Goal: Check status

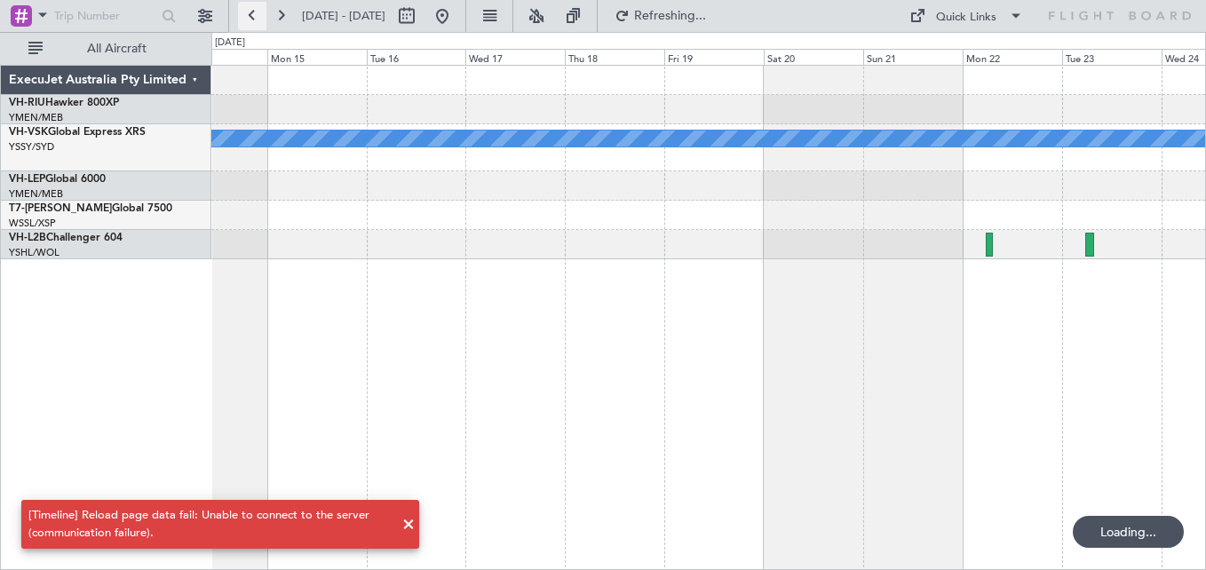
drag, startPoint x: 0, startPoint y: 0, endPoint x: 249, endPoint y: 15, distance: 249.1
click at [249, 15] on button at bounding box center [252, 16] width 28 height 28
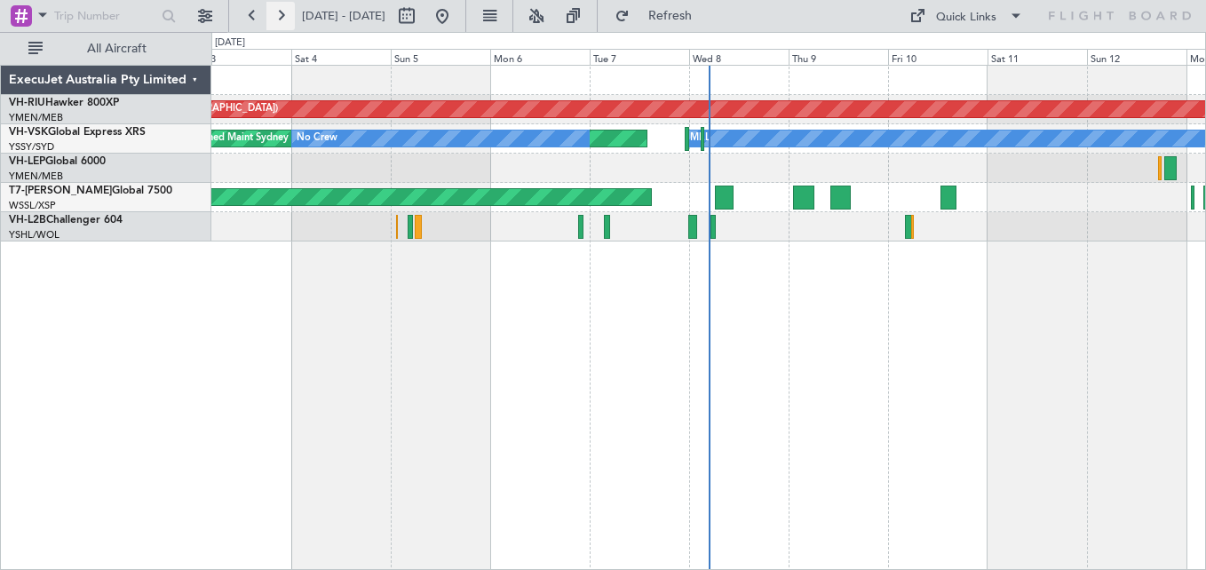
click at [282, 18] on button at bounding box center [280, 16] width 28 height 28
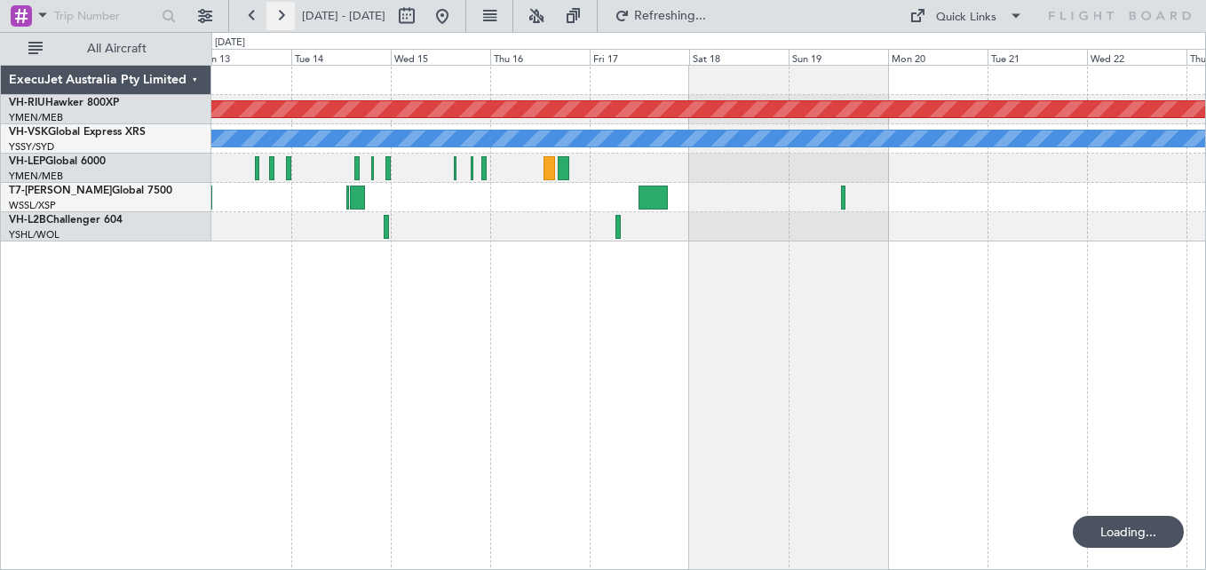
click at [282, 18] on button at bounding box center [280, 16] width 28 height 28
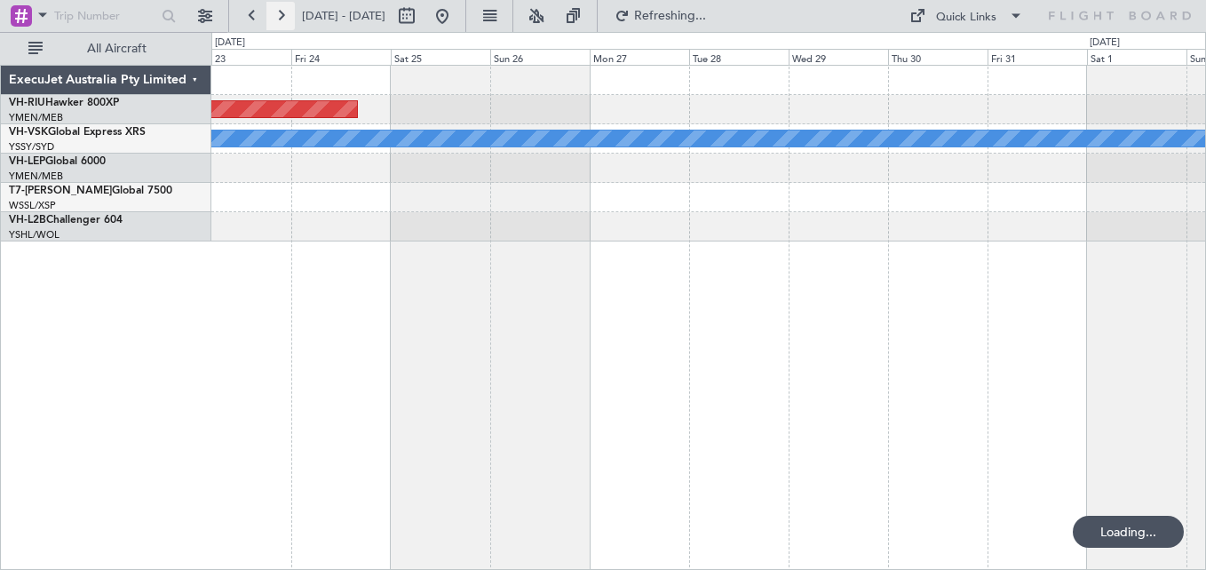
click at [282, 18] on button at bounding box center [280, 16] width 28 height 28
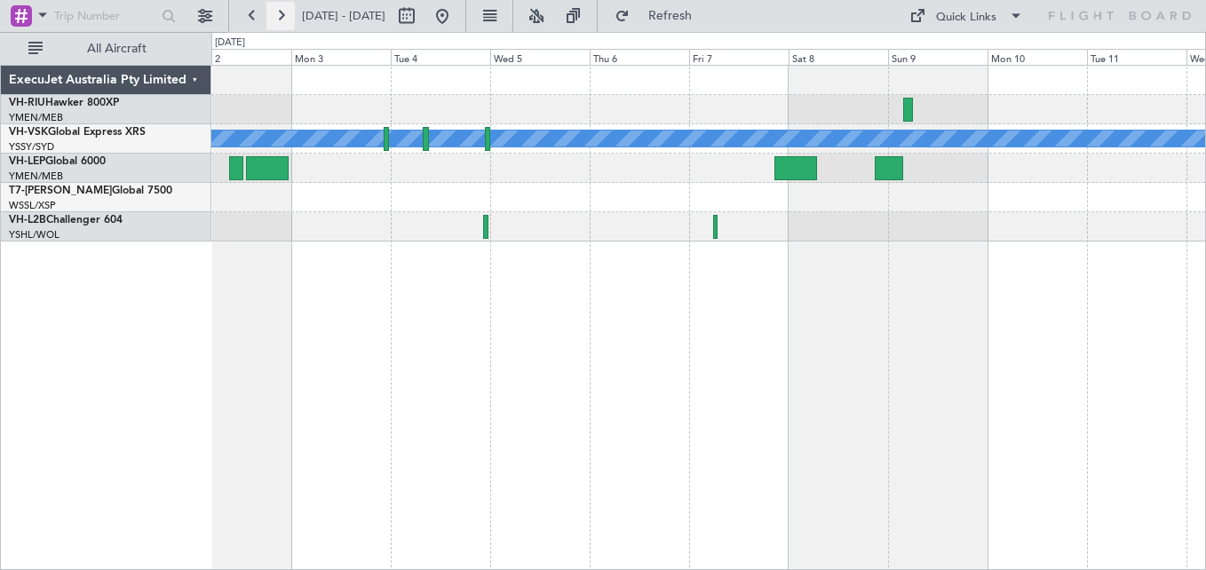
click at [282, 18] on button at bounding box center [280, 16] width 28 height 28
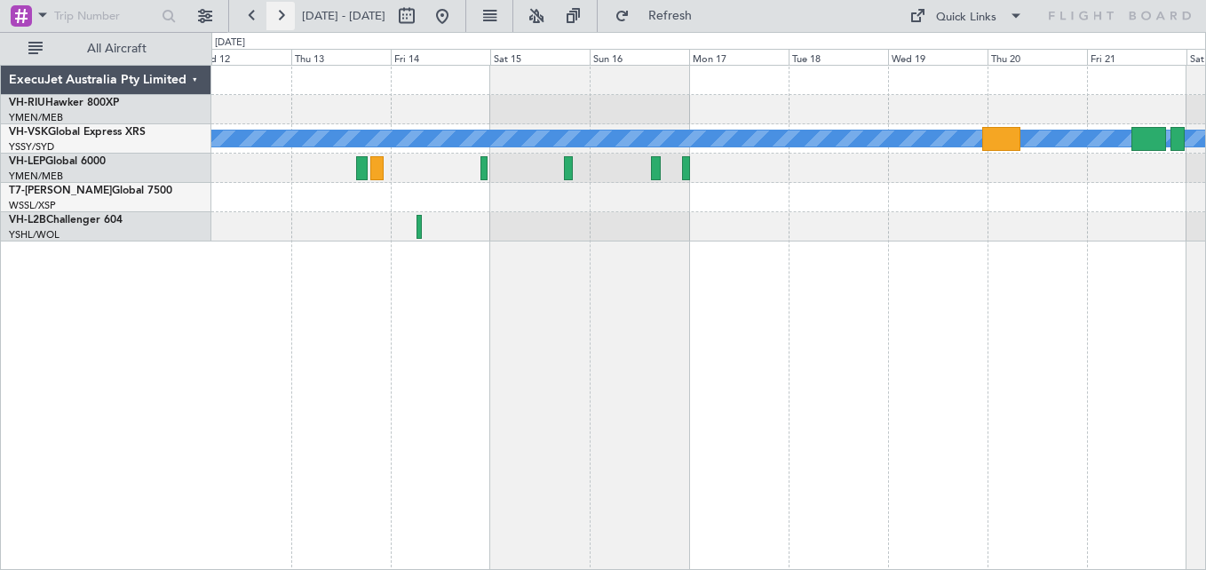
click at [282, 18] on button at bounding box center [280, 16] width 28 height 28
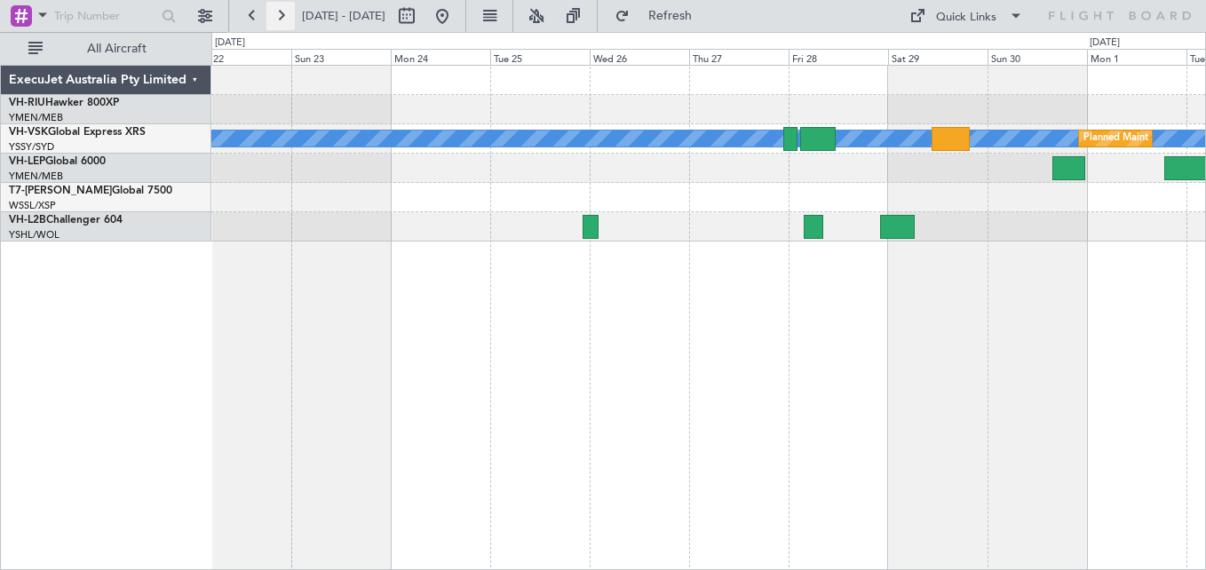
click at [282, 18] on button at bounding box center [280, 16] width 28 height 28
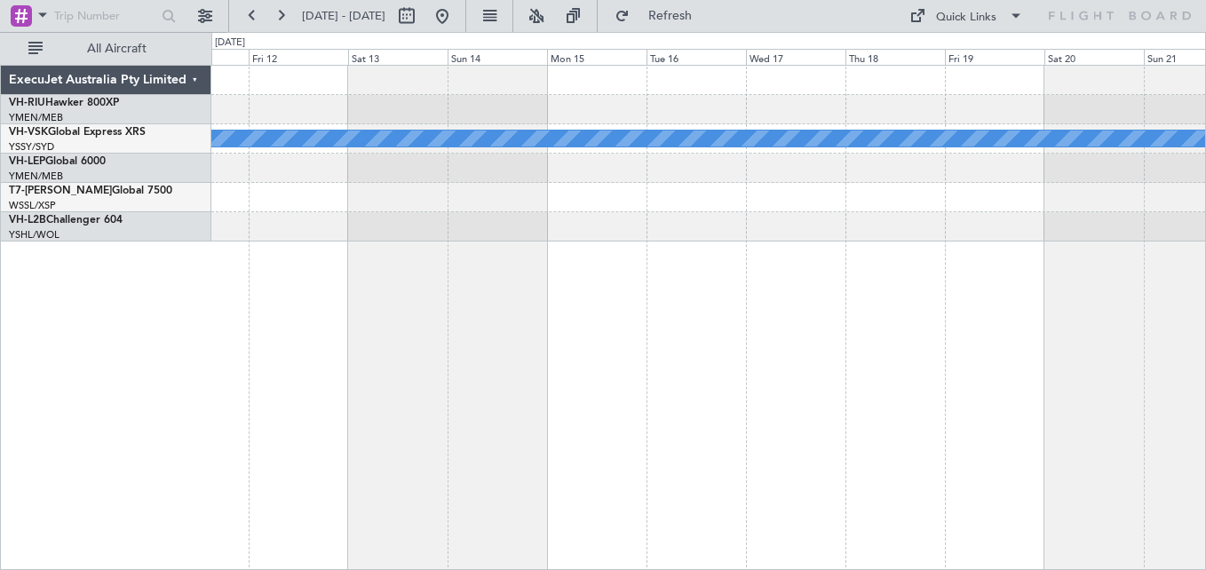
click at [109, 206] on div "MEL ExecuJet Australia Pty Limited VH-RIU Hawker 800XP YMEN/MEB Melbourne (Esse…" at bounding box center [603, 301] width 1206 height 538
